Goal: Information Seeking & Learning: Understand process/instructions

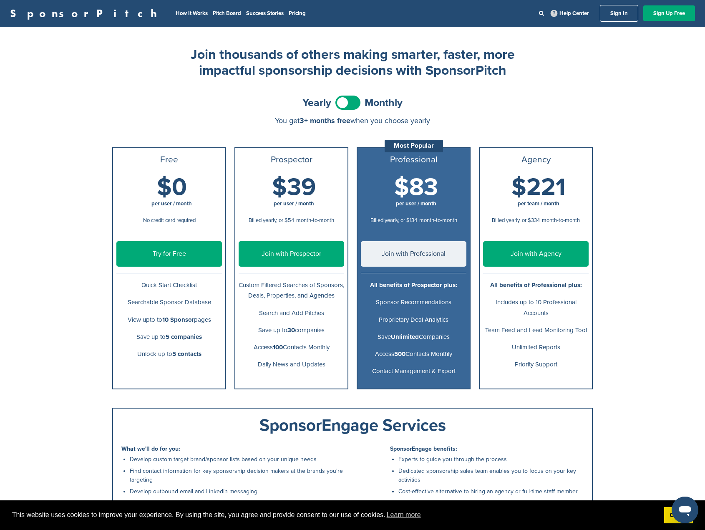
click at [638, 187] on div "SponsorPitch How It Works Pitch Board Success Stories Pricing Help Center Sign …" at bounding box center [352, 330] width 705 height 661
click at [414, 337] on b "Unlimited" at bounding box center [405, 337] width 28 height 8
click at [412, 298] on p "Sponsor Recommendations" at bounding box center [413, 302] width 105 height 10
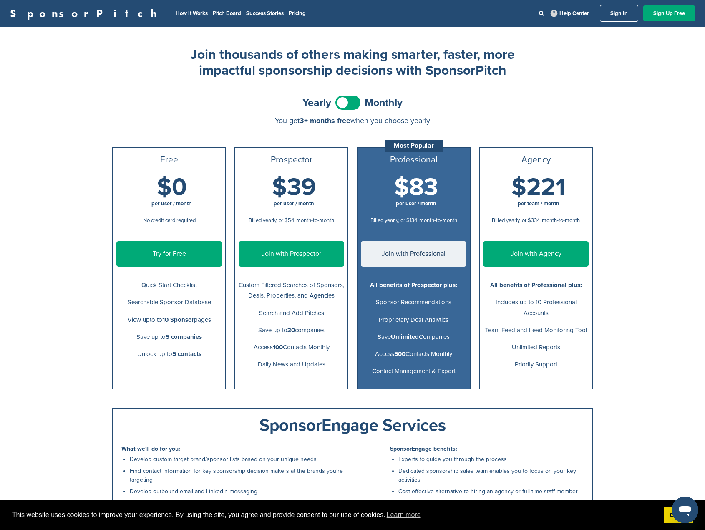
click at [412, 298] on p "Sponsor Recommendations" at bounding box center [413, 302] width 105 height 10
click at [410, 321] on p "Proprietary Deal Analytics" at bounding box center [413, 319] width 105 height 10
click at [407, 352] on p "Access 500 Contacts Monthly" at bounding box center [413, 354] width 105 height 10
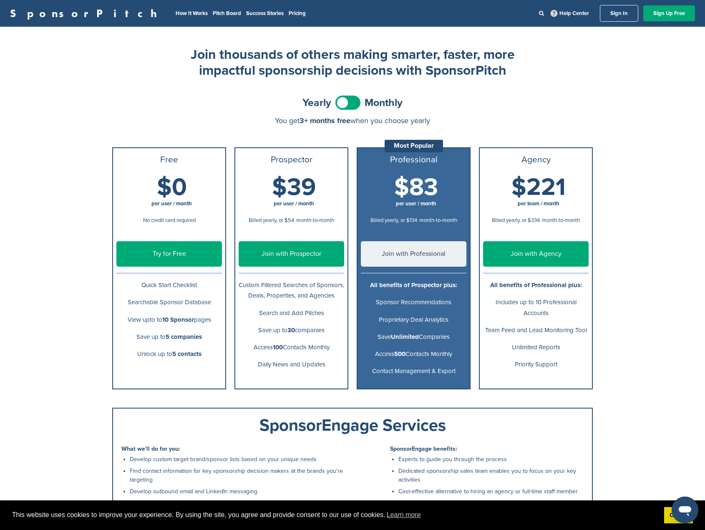
click at [407, 372] on p "Contact Management & Export" at bounding box center [413, 371] width 105 height 10
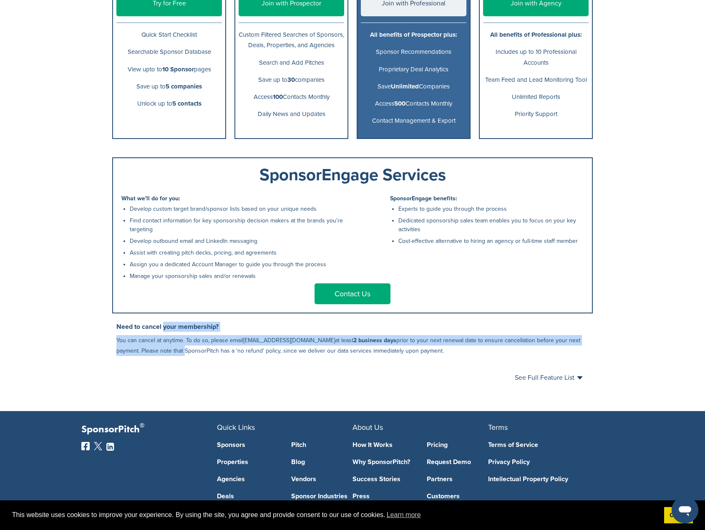
drag, startPoint x: 163, startPoint y: 329, endPoint x: 158, endPoint y: 352, distance: 24.4
click at [158, 352] on div "Need to cancel your membership? You can cancel at anytime. To do so, please ema…" at bounding box center [354, 338] width 476 height 34
click at [158, 352] on p "You can cancel at anytime. To do so, please email [EMAIL_ADDRESS][DOMAIN_NAME] …" at bounding box center [354, 345] width 476 height 21
drag, startPoint x: 143, startPoint y: 331, endPoint x: 133, endPoint y: 351, distance: 22.6
click at [133, 351] on div "Need to cancel your membership? You can cancel at anytime. To do so, please ema…" at bounding box center [354, 338] width 476 height 34
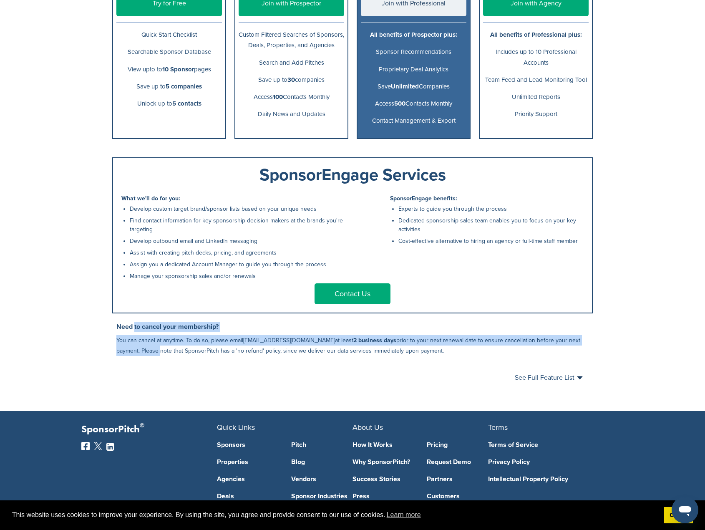
drag, startPoint x: 134, startPoint y: 330, endPoint x: 133, endPoint y: 354, distance: 24.2
click at [133, 354] on div "Need to cancel your membership? You can cancel at anytime. To do so, please ema…" at bounding box center [354, 338] width 476 height 34
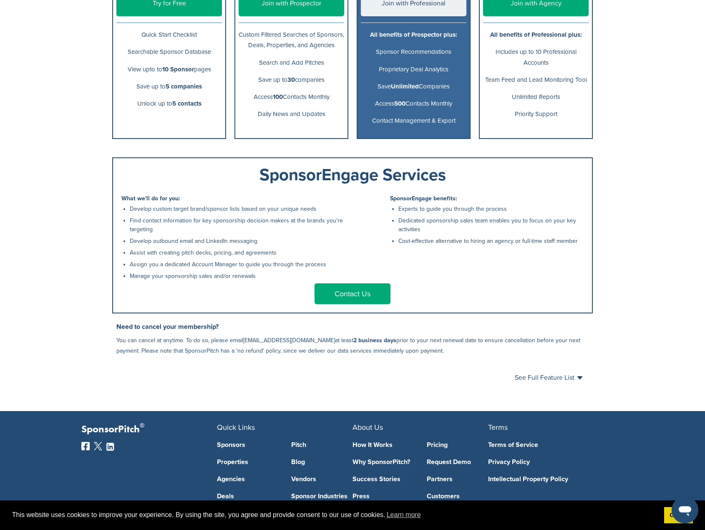
click at [138, 362] on div "Join thousands of others making smarter, faster, more impactful sponsorship dec…" at bounding box center [352, 94] width 500 height 634
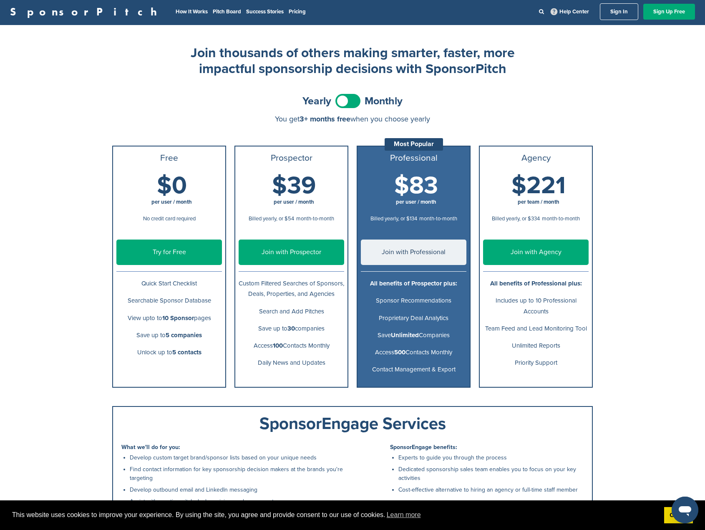
scroll to position [0, 0]
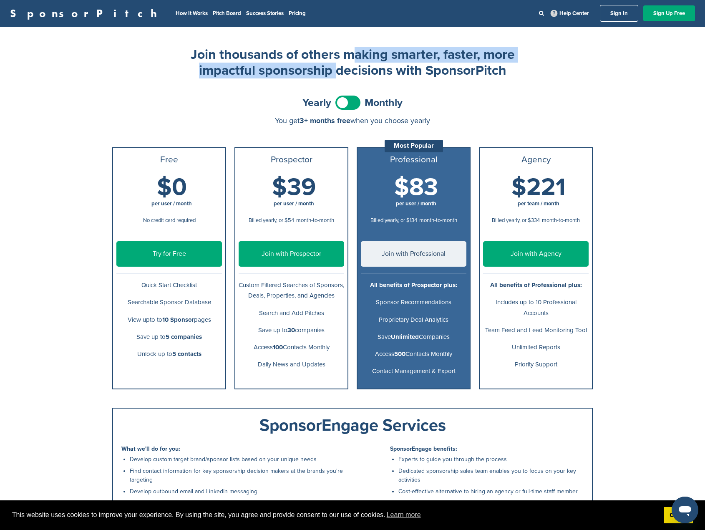
drag, startPoint x: 345, startPoint y: 55, endPoint x: 329, endPoint y: 73, distance: 24.5
click at [329, 73] on h2 "Join thousands of others making smarter, faster, more impactful sponsorship dec…" at bounding box center [353, 63] width 334 height 32
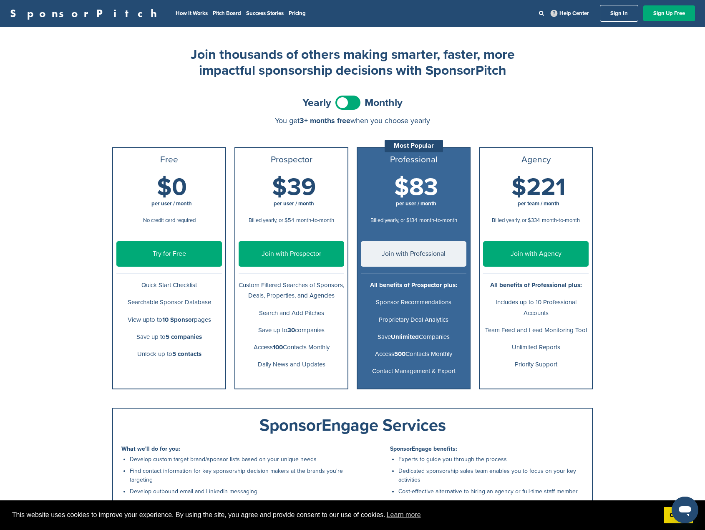
click at [81, 342] on div "SponsorPitch How It Works Pitch Board Success Stories Pricing Help Center Sign …" at bounding box center [352, 330] width 705 height 661
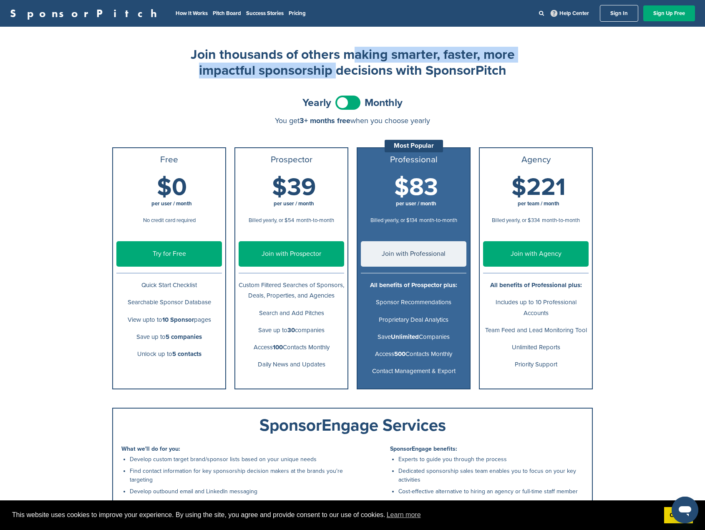
drag, startPoint x: 343, startPoint y: 51, endPoint x: 329, endPoint y: 70, distance: 23.8
click at [329, 70] on h2 "Join thousands of others making smarter, faster, more impactful sponsorship dec…" at bounding box center [353, 63] width 334 height 32
drag, startPoint x: 392, startPoint y: 57, endPoint x: 392, endPoint y: 67, distance: 10.0
click at [392, 67] on h2 "Join thousands of others making smarter, faster, more impactful sponsorship dec…" at bounding box center [353, 63] width 334 height 32
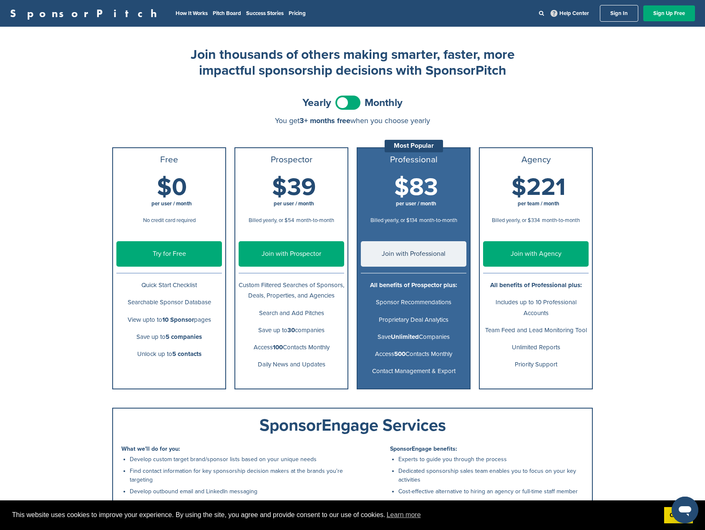
click at [394, 73] on h2 "Join thousands of others making smarter, faster, more impactful sponsorship dec…" at bounding box center [353, 63] width 334 height 32
click at [4, 353] on div "SponsorPitch How It Works Pitch Board Success Stories Pricing Help Center Sign …" at bounding box center [352, 330] width 705 height 661
click at [13, 352] on div "SponsorPitch How It Works Pitch Board Success Stories Pricing Help Center Sign …" at bounding box center [352, 330] width 705 height 661
